Goal: Entertainment & Leisure: Consume media (video, audio)

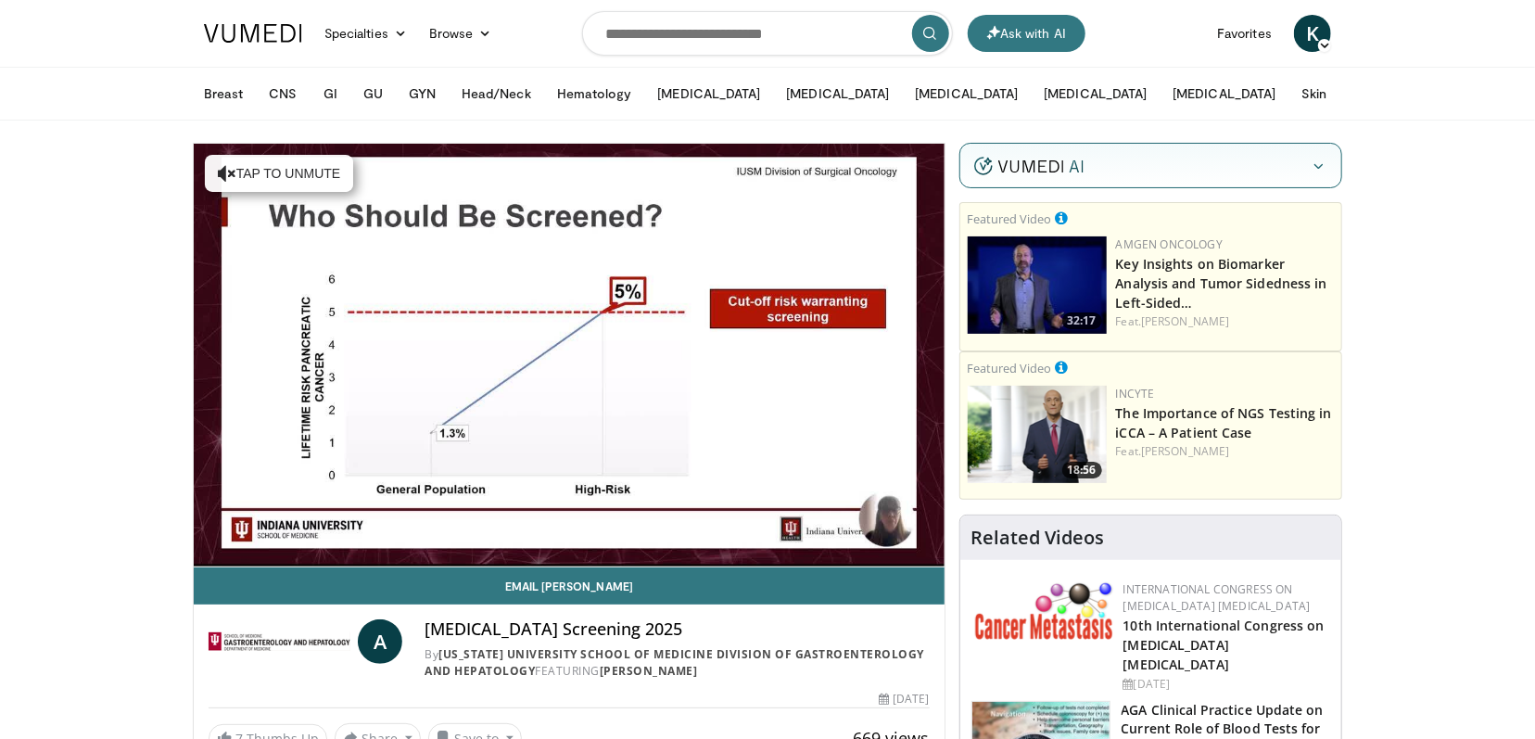
click at [1113, 168] on div "Hide" at bounding box center [1150, 166] width 381 height 45
click at [1319, 164] on icon "button" at bounding box center [1317, 165] width 15 height 15
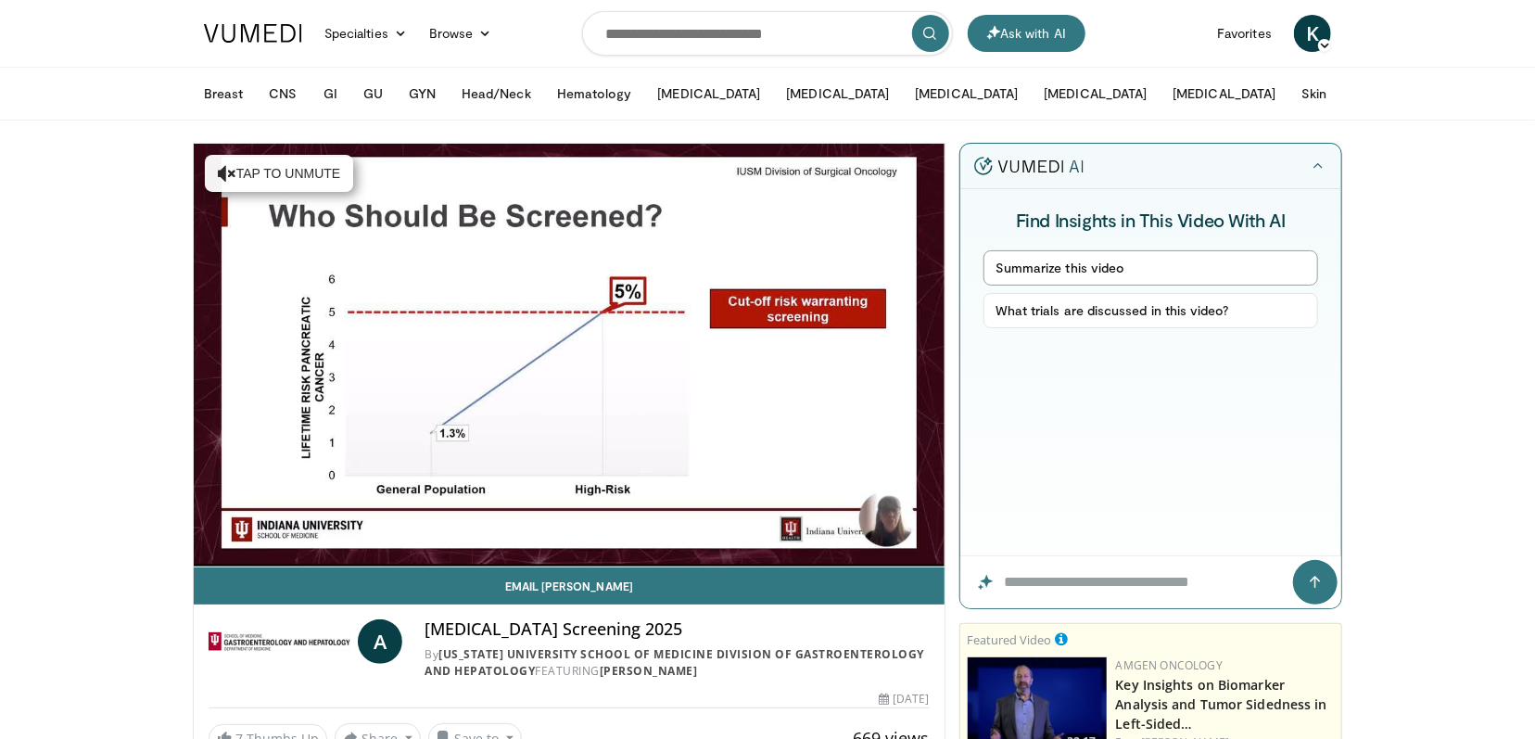
click at [1070, 265] on button "Summarize this video" at bounding box center [1150, 267] width 335 height 35
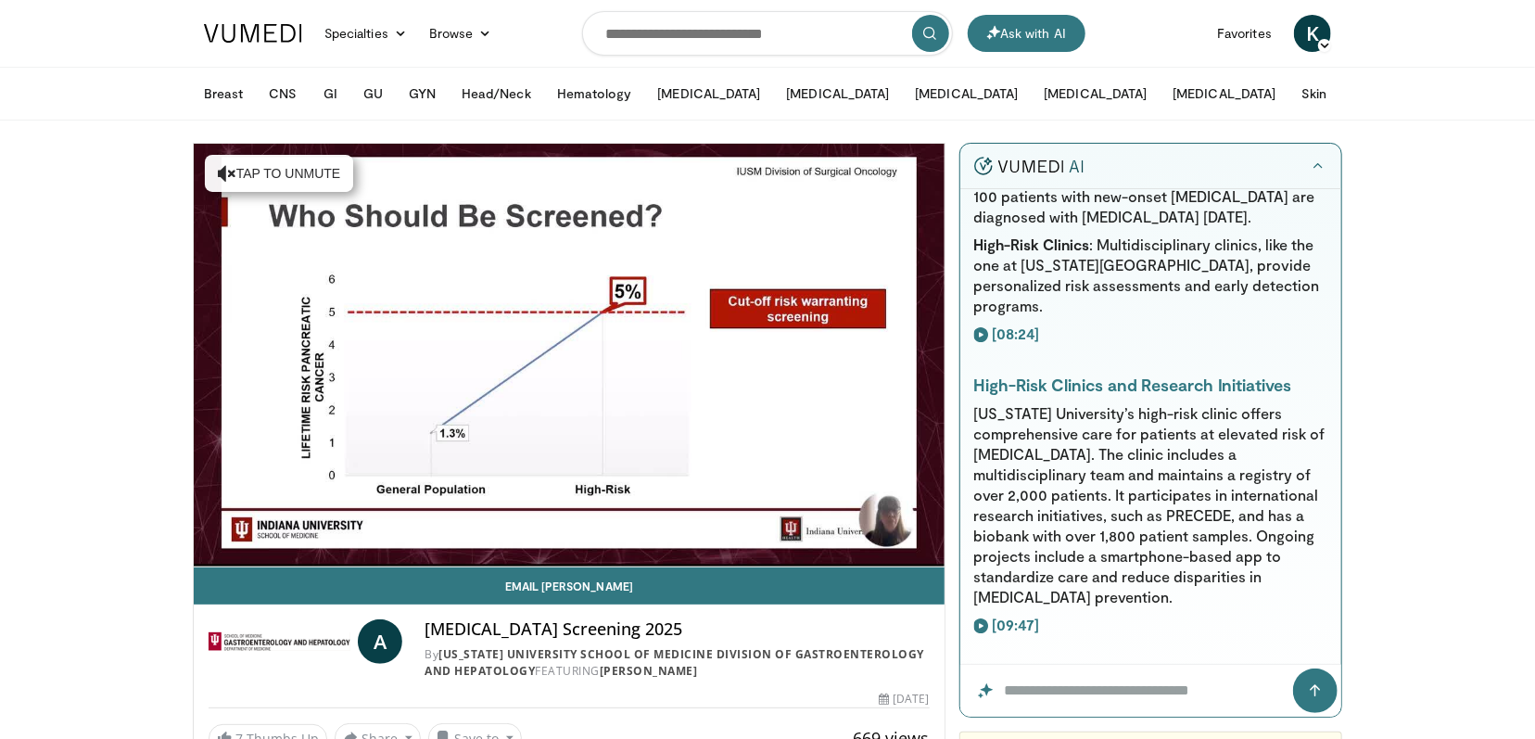
scroll to position [1111, 0]
